Goal: Information Seeking & Learning: Find specific page/section

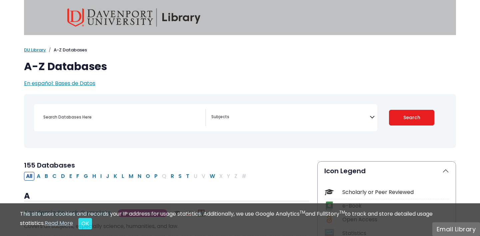
select select "Database Subject Filter"
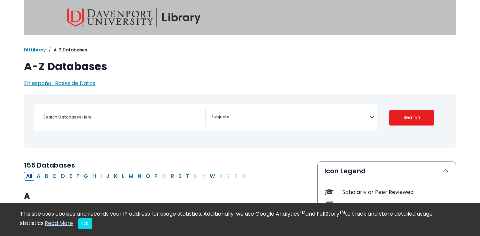
click at [370, 119] on icon "Search filters" at bounding box center [372, 116] width 5 height 10
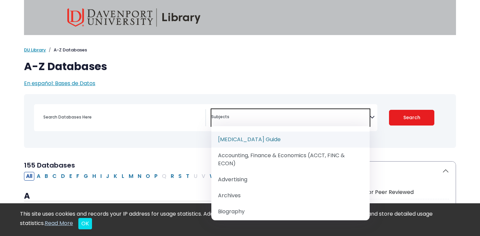
click at [372, 116] on icon "Search filters" at bounding box center [372, 116] width 5 height 10
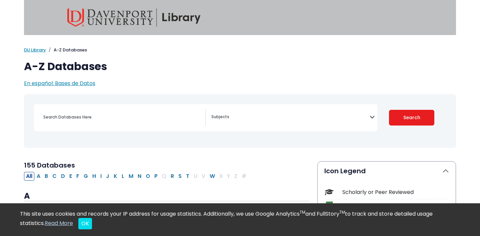
click at [365, 68] on h1 "A-Z Databases" at bounding box center [240, 66] width 432 height 13
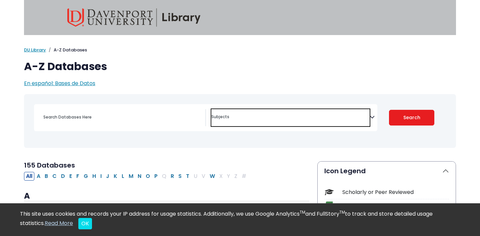
click at [368, 118] on textarea "Search" at bounding box center [290, 117] width 158 height 5
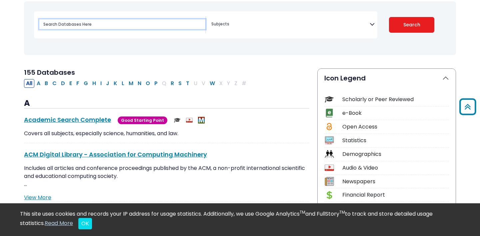
click at [137, 24] on input "Search database by title or keyword" at bounding box center [122, 24] width 166 height 10
type input "peer review"
click at [389, 17] on button "Search" at bounding box center [412, 25] width 46 height 16
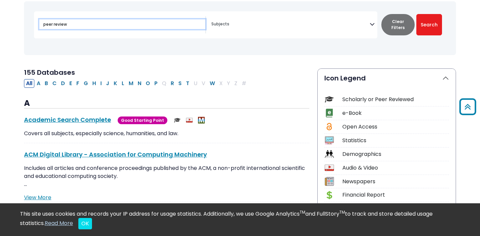
select select "Database Subject Filter"
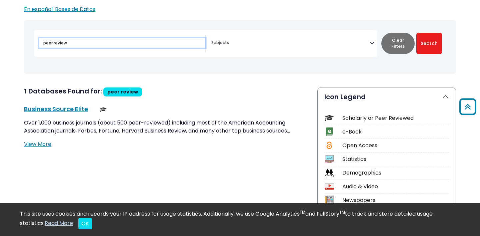
scroll to position [73, 0]
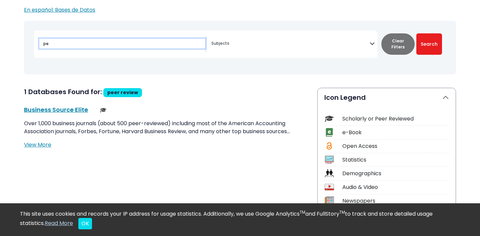
type input "p"
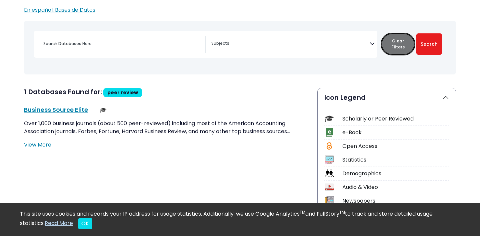
click at [396, 48] on button "Clear Filters" at bounding box center [397, 43] width 33 height 21
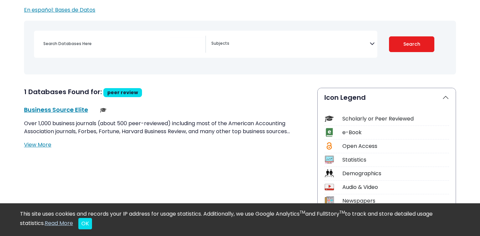
select select "Database Subject Filter"
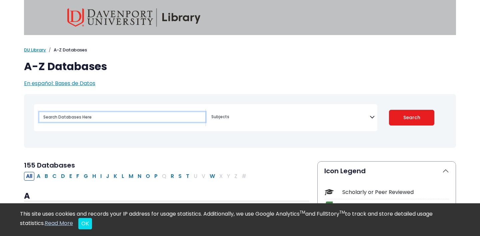
click at [93, 117] on input "Search database by title or keyword" at bounding box center [122, 117] width 166 height 10
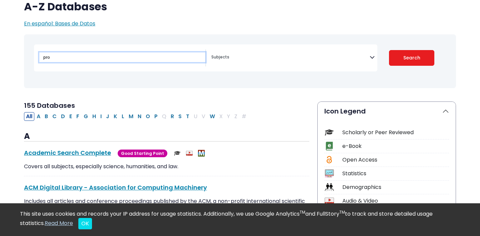
scroll to position [64, 0]
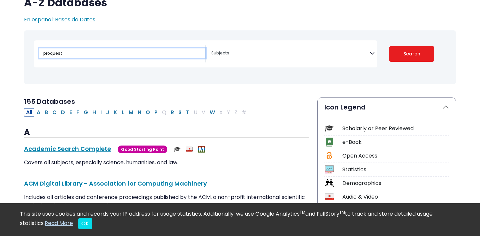
type input "proquest"
click at [389, 46] on button "Search" at bounding box center [412, 54] width 46 height 16
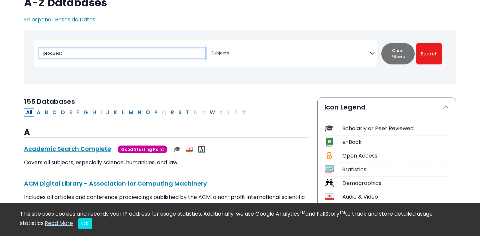
select select "Database Subject Filter"
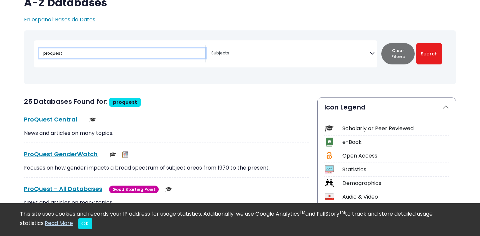
click at [104, 53] on input "proquest" at bounding box center [122, 53] width 166 height 10
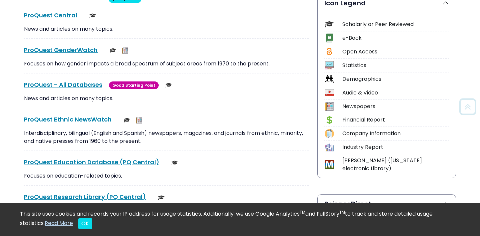
scroll to position [183, 0]
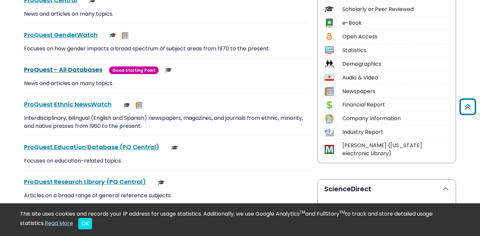
click at [76, 67] on link "ProQuest - All Databases This link opens in a new window" at bounding box center [63, 69] width 78 height 8
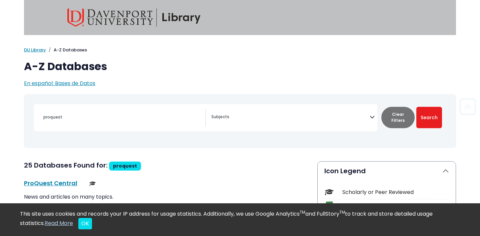
click at [84, 108] on div "proquest [MEDICAL_DATA] Guide Accounting, Finance & Economics (ACCT, FINC & ECO…" at bounding box center [205, 117] width 343 height 27
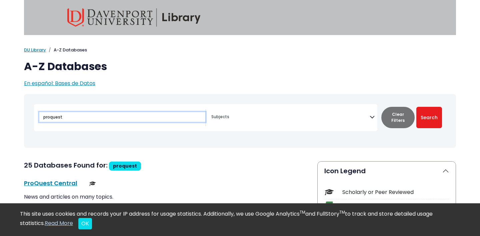
click at [77, 112] on input "proquest" at bounding box center [122, 117] width 166 height 10
click at [76, 119] on input "proquest" at bounding box center [122, 117] width 166 height 10
type input "proquest all"
click at [416, 107] on button "Search" at bounding box center [429, 117] width 26 height 21
select select "Database Subject Filter"
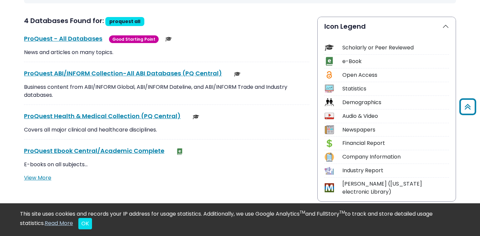
scroll to position [16, 0]
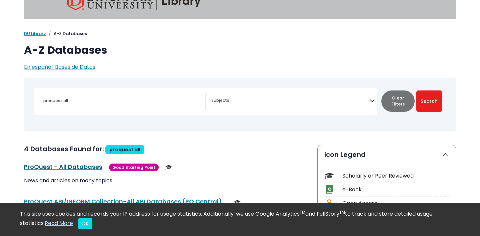
click at [88, 170] on link "ProQuest - All Databases This link opens in a new window" at bounding box center [63, 166] width 78 height 8
click at [92, 167] on link "ProQuest - All Databases This link opens in a new window" at bounding box center [63, 166] width 78 height 8
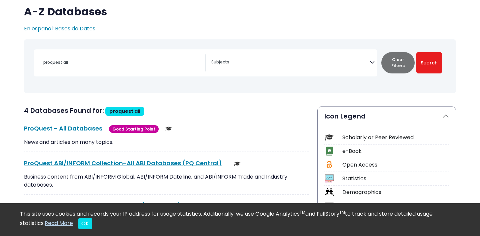
scroll to position [57, 0]
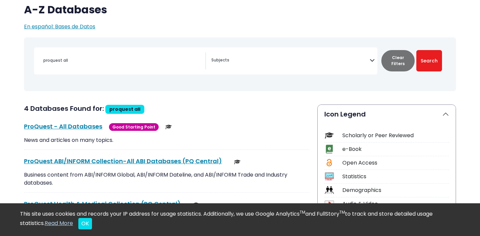
click at [165, 125] on img at bounding box center [168, 126] width 7 height 7
click at [82, 140] on p "News and articles on many topics." at bounding box center [166, 140] width 285 height 8
click at [140, 124] on span "Good Starting Point" at bounding box center [134, 127] width 50 height 8
click at [31, 124] on link "ProQuest - All Databases This link opens in a new window" at bounding box center [63, 126] width 78 height 8
copy link "ProQuest - All Databases"
